Goal: Task Accomplishment & Management: Complete application form

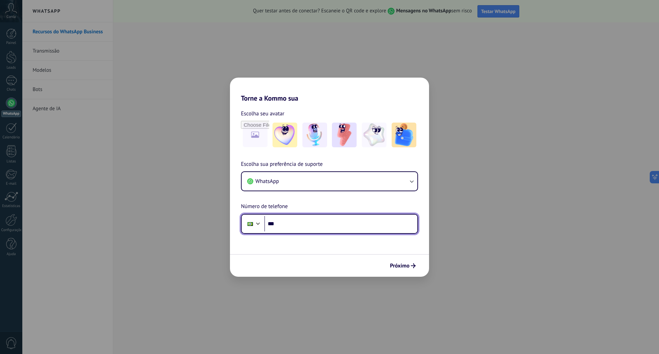
click at [291, 226] on input "***" at bounding box center [340, 224] width 153 height 16
type input "**********"
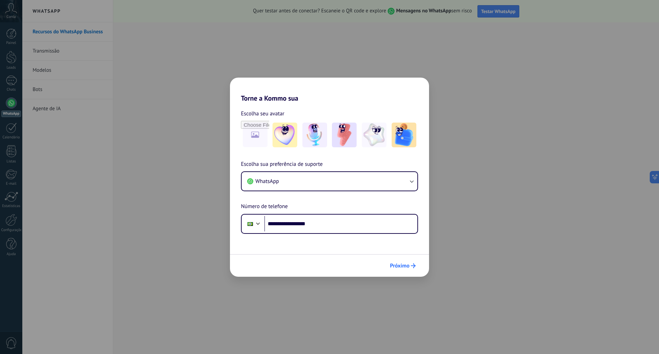
click at [399, 263] on span "Próximo" at bounding box center [400, 265] width 20 height 5
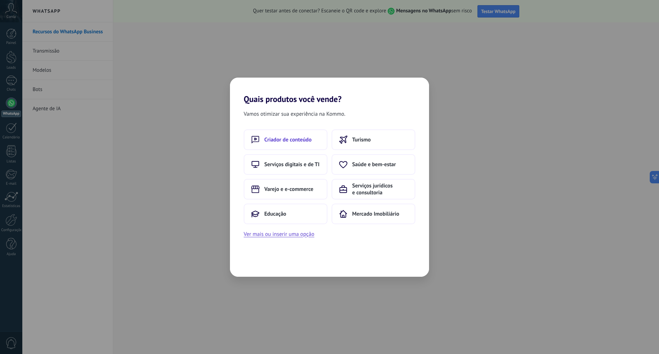
click at [297, 141] on span "Criador de conteúdo" at bounding box center [287, 139] width 47 height 7
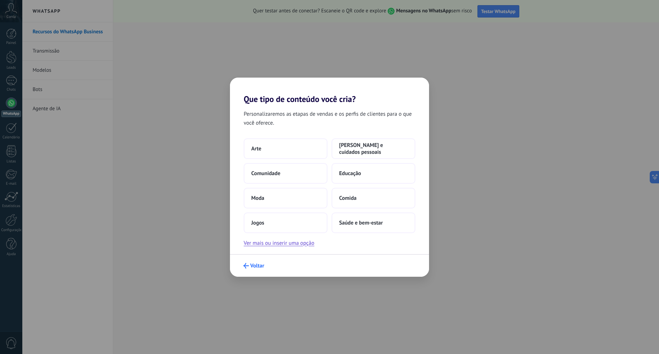
click at [248, 269] on button "Voltar" at bounding box center [253, 266] width 27 height 12
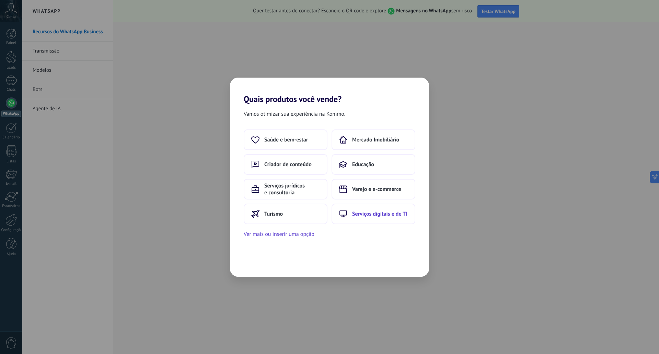
click at [361, 214] on span "Serviços digitais e de TI" at bounding box center [379, 213] width 55 height 7
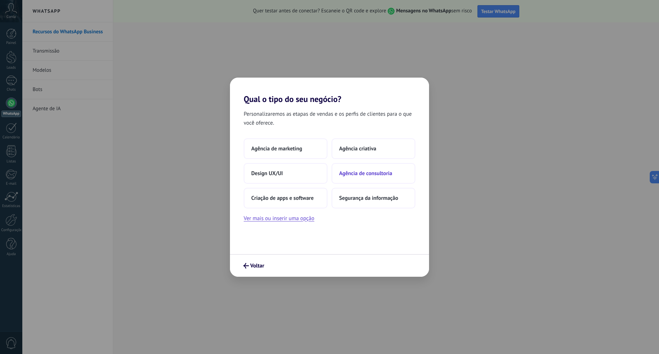
click at [354, 172] on span "Agência de consultoria" at bounding box center [365, 173] width 53 height 7
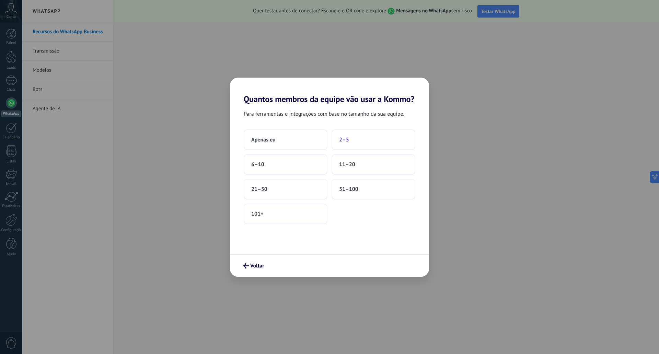
click at [347, 138] on span "2–5" at bounding box center [344, 139] width 10 height 7
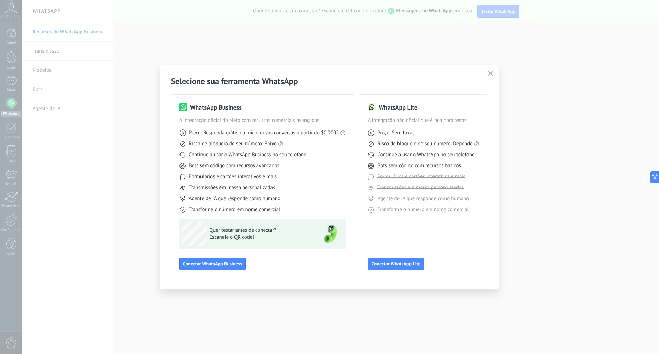
click at [409, 89] on div "WhatsApp Business A integração oficial da Meta com recursos comerciais avançado…" at bounding box center [329, 183] width 317 height 192
click at [492, 72] on icon "button" at bounding box center [490, 72] width 5 height 5
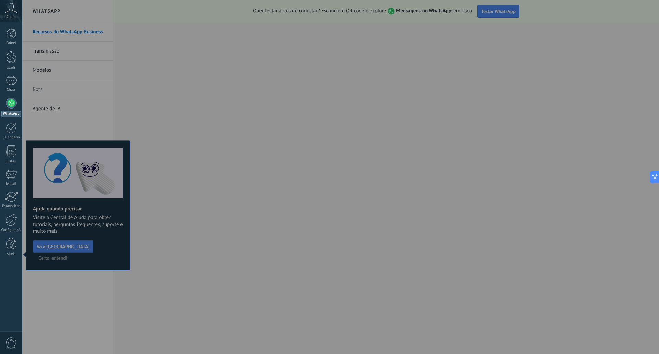
click at [12, 9] on icon at bounding box center [11, 8] width 12 height 10
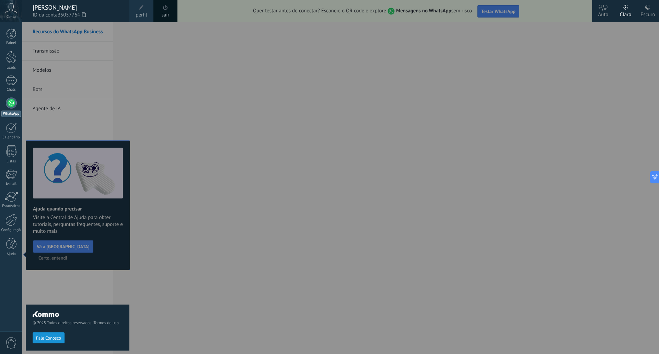
click at [84, 16] on icon at bounding box center [84, 14] width 4 height 5
click at [466, 93] on div at bounding box center [351, 177] width 659 height 354
click at [472, 90] on div at bounding box center [351, 177] width 659 height 354
click at [9, 103] on div at bounding box center [11, 103] width 11 height 11
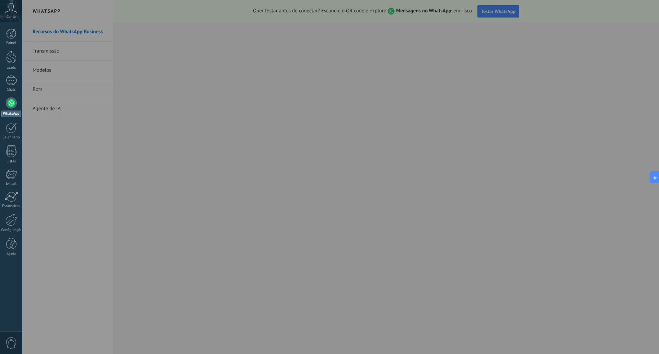
click at [503, 162] on div at bounding box center [351, 177] width 659 height 354
